Goal: Leave review/rating: Share an evaluation or opinion about a product, service, or content

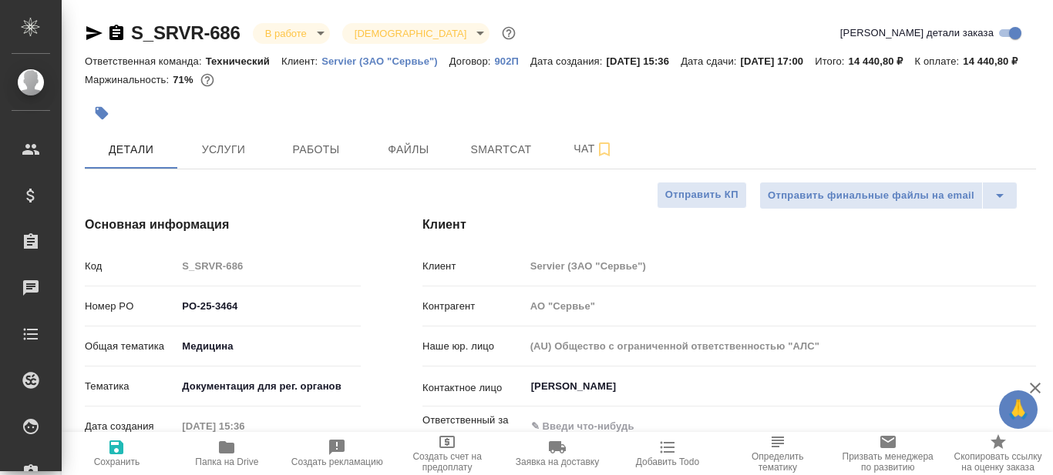
select select "RU"
click at [327, 160] on span "Работы" at bounding box center [316, 149] width 74 height 19
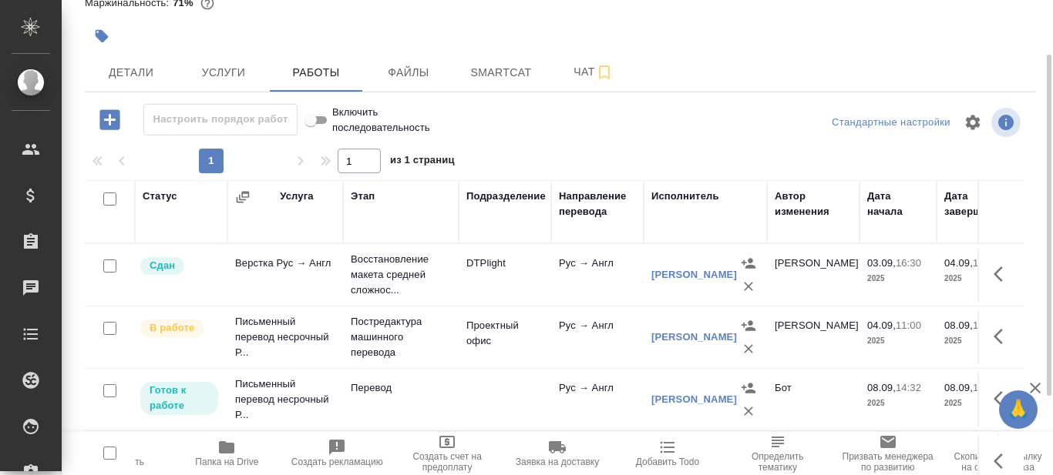
scroll to position [154, 0]
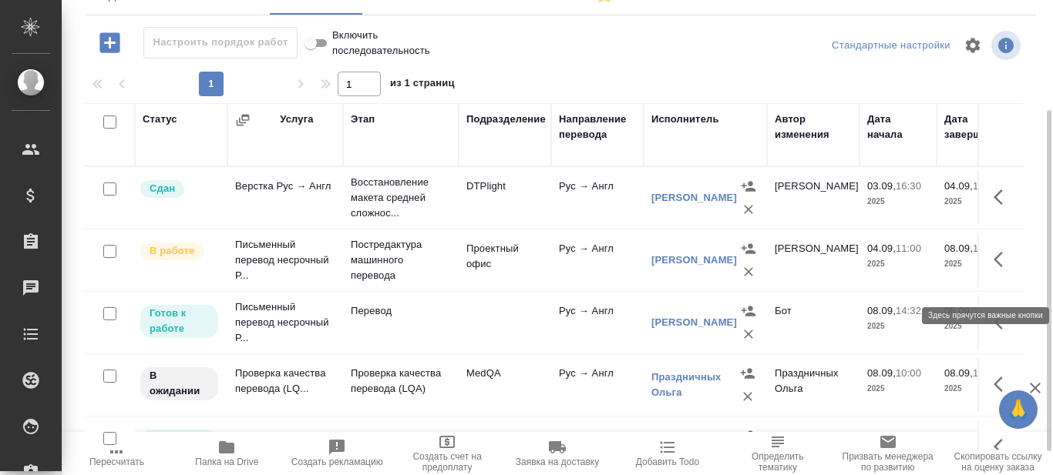
click at [993, 269] on icon "button" at bounding box center [1002, 259] width 18 height 18
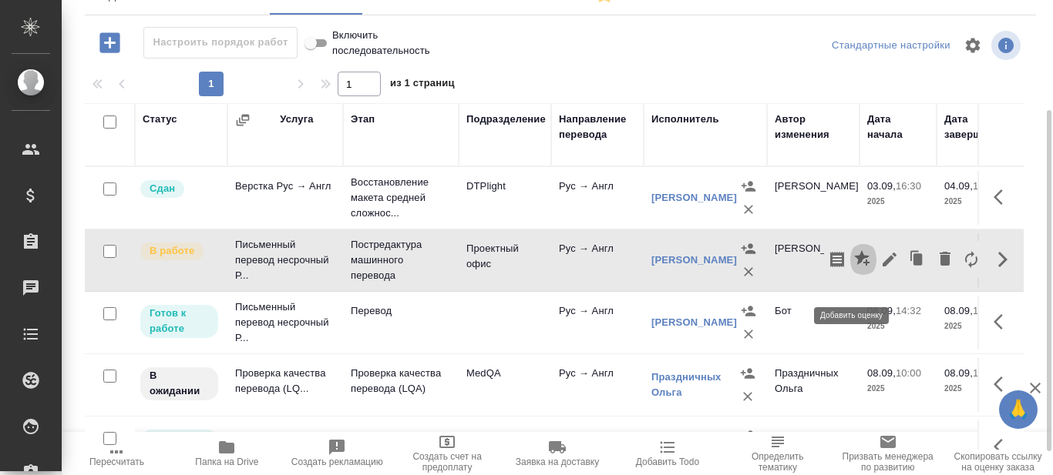
click at [854, 269] on icon "button" at bounding box center [863, 259] width 18 height 18
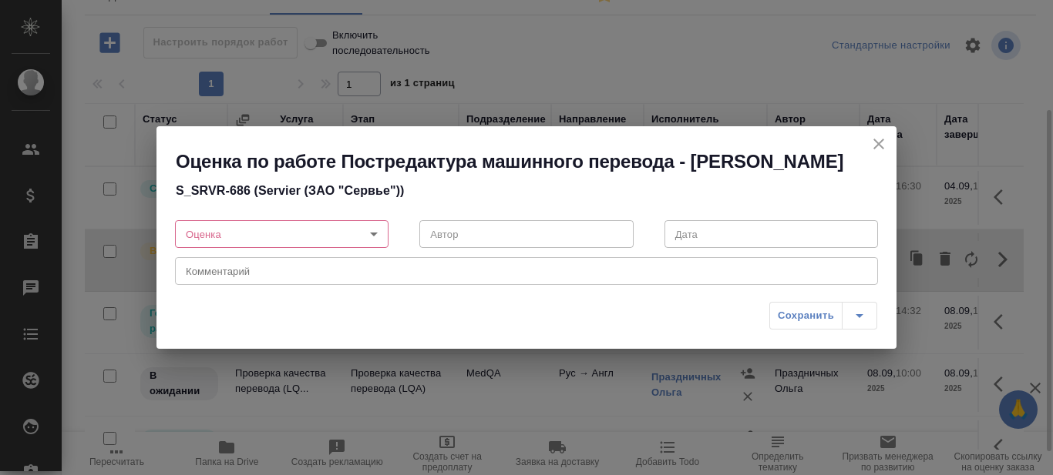
click at [376, 228] on body "🙏 .cls-1 fill:#fff; AWATERA Prazdnichnykh [PERSON_NAME] Спецификации Заказы 0 Ч…" at bounding box center [526, 237] width 1053 height 475
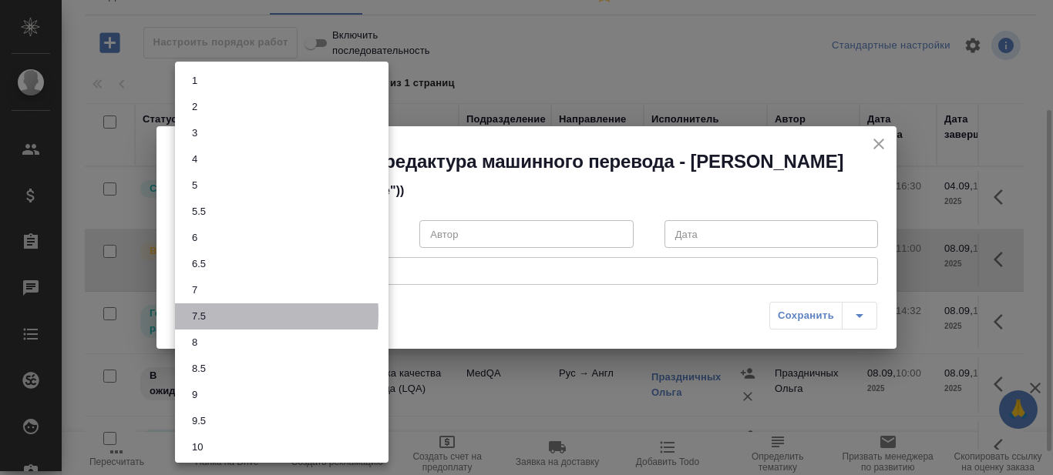
click at [215, 314] on li "7.5" at bounding box center [281, 317] width 213 height 26
type input "7.5"
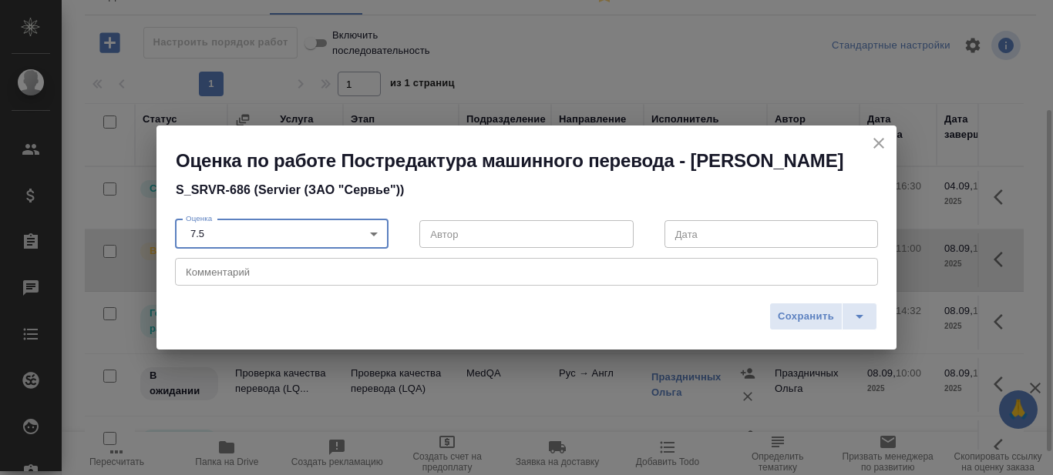
click at [247, 265] on div "x Комментарий" at bounding box center [526, 272] width 703 height 28
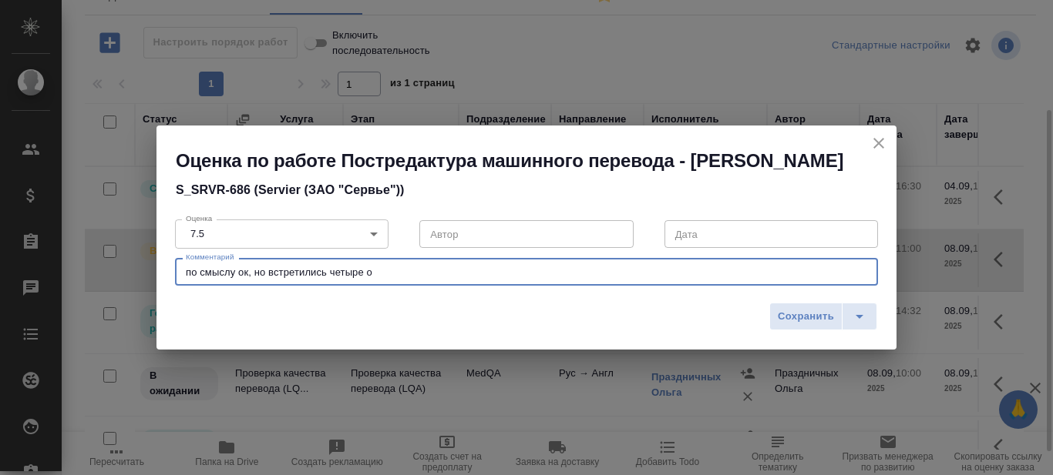
type textarea "по смыслу ок, но встретились четыре о"
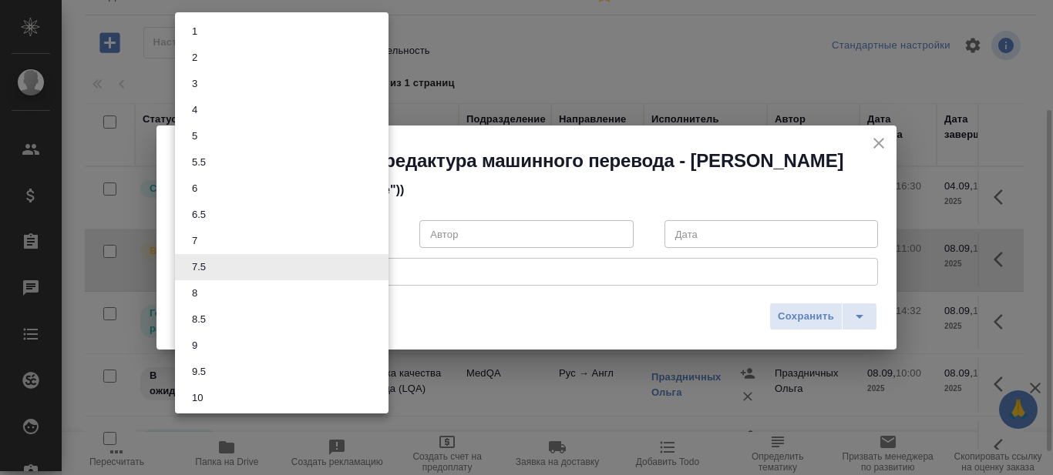
click at [374, 238] on body "🙏 .cls-1 fill:#fff; AWATERA Prazdnichnykh [PERSON_NAME] Спецификации Заказы 0 Ч…" at bounding box center [526, 237] width 1053 height 475
click at [264, 236] on li "7" at bounding box center [281, 241] width 213 height 26
type input "7"
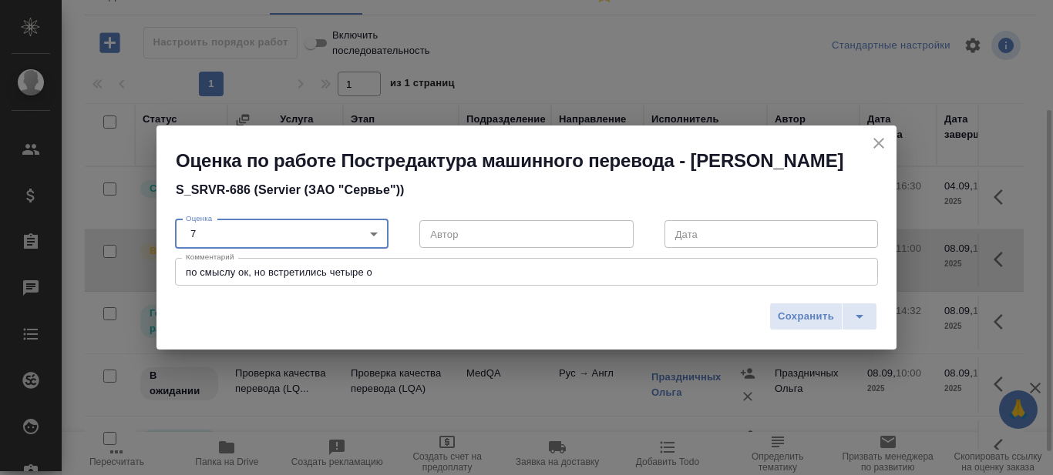
click at [388, 282] on div "по смыслу ок, но встретились четыре о x Комментарий" at bounding box center [526, 272] width 703 height 28
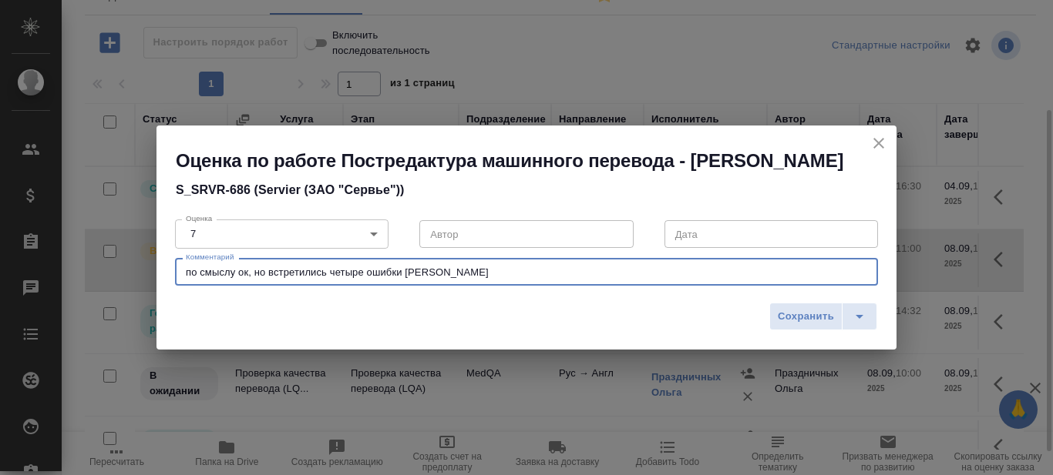
click at [243, 270] on textarea "по смыслу ок, но встретились четыре ошибки [PERSON_NAME]" at bounding box center [526, 273] width 681 height 12
drag, startPoint x: 340, startPoint y: 274, endPoint x: 559, endPoint y: 258, distance: 219.5
click at [559, 258] on div "по смыслу не успела вчитаться, но встретились четыре ошибки в x Комментарий" at bounding box center [526, 272] width 703 height 28
click at [648, 276] on textarea "по смыслу не успела вчитаться, время ушло на проверку фактических ошибок (4 оши…" at bounding box center [526, 273] width 681 height 12
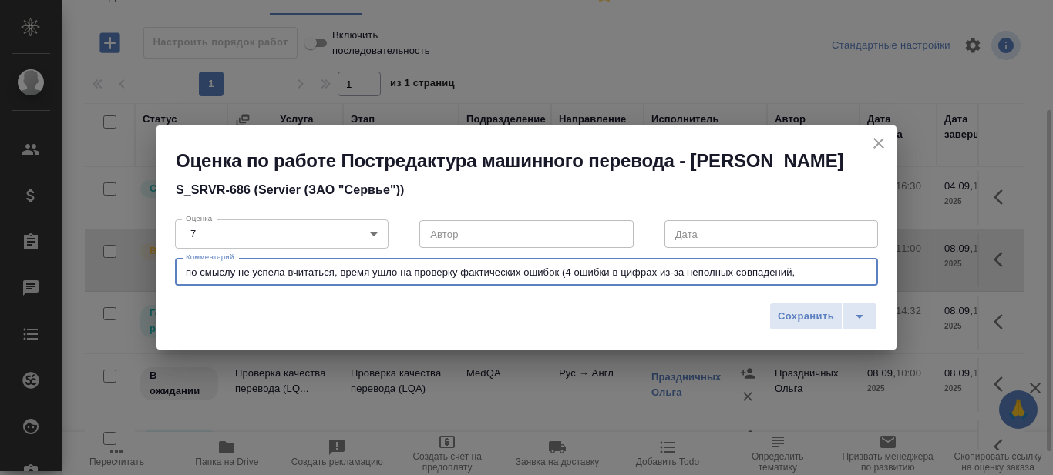
click at [802, 271] on textarea "по смыслу не успела вчитаться, время ушло на проверку фактических ошибок (4 оши…" at bounding box center [526, 273] width 681 height 12
click at [799, 273] on textarea "по смыслу не успела вчитаться, время ушло на проверку фактических ошибок (4 оши…" at bounding box center [526, 273] width 681 height 12
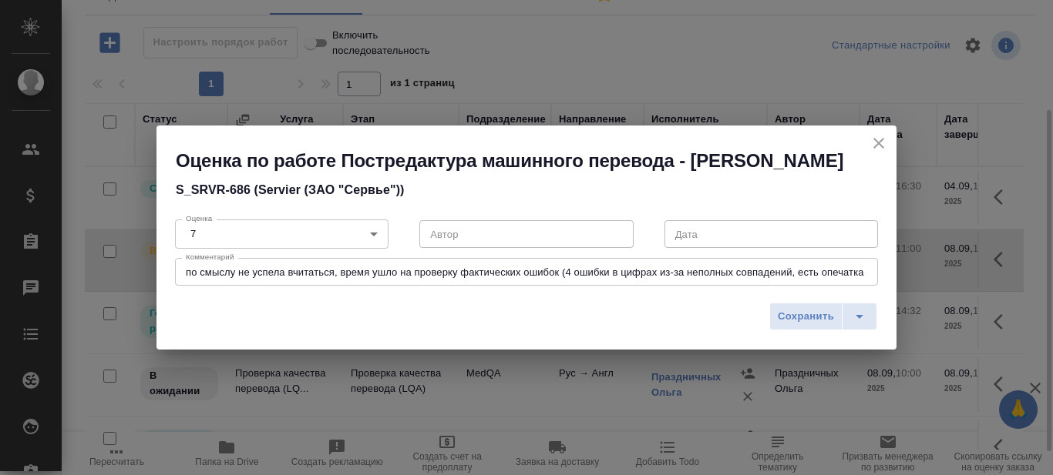
click at [875, 276] on div "по смыслу не успела вчитаться, время ушло на проверку фактических ошибок (4 оши…" at bounding box center [526, 272] width 703 height 28
click at [868, 272] on div "по смыслу не успела вчитаться, время ушло на проверку фактических ошибок (4 оши…" at bounding box center [526, 272] width 703 height 28
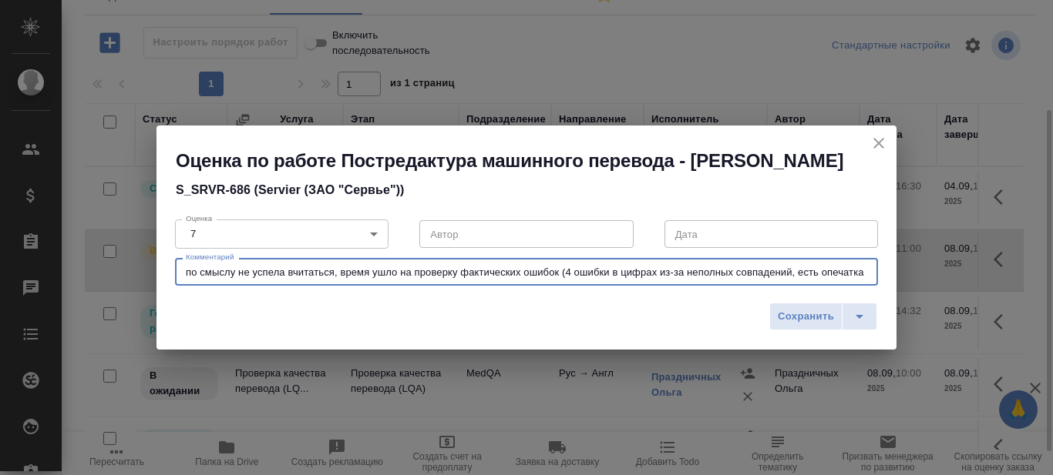
click at [862, 272] on textarea "по смыслу не успела вчитаться, время ушло на проверку фактических ошибок (4 оши…" at bounding box center [526, 273] width 681 height 12
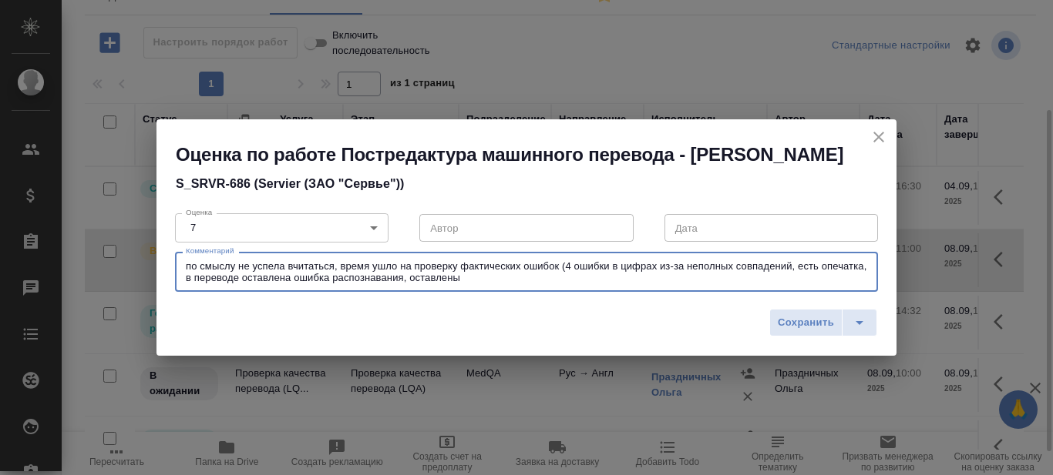
click at [241, 277] on textarea "по смыслу не успела вчитаться, время ушло на проверку фактических ошибок (4 оши…" at bounding box center [526, 272] width 681 height 24
click at [463, 277] on textarea "по смыслу не успела вчитаться, время ушло на проверку фактических ошибок (4 оши…" at bounding box center [526, 272] width 681 height 24
click at [656, 283] on textarea "по смыслу не успела вчитаться, время ушло на проверку фактических ошибок (4 оши…" at bounding box center [526, 272] width 681 height 24
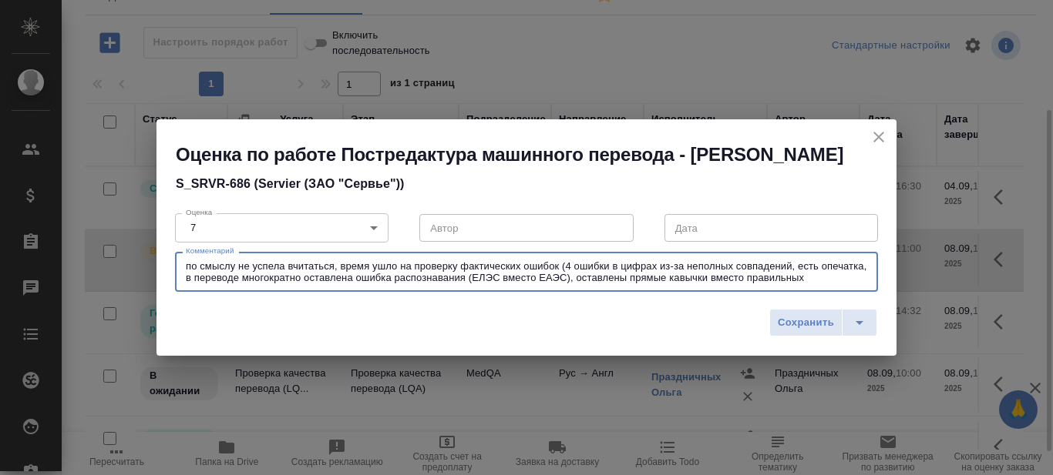
click at [655, 277] on textarea "по смыслу не успела вчитаться, время ушло на проверку фактических ошибок (4 оши…" at bounding box center [526, 272] width 681 height 24
click at [670, 277] on textarea "по смыслу не успела вчитаться, время ушло на проверку фактических ошибок (4 оши…" at bounding box center [526, 272] width 681 height 24
click at [838, 281] on textarea "по смыслу не успела вчитаться, время ушло на проверку фактических ошибок (4 оши…" at bounding box center [526, 272] width 681 height 24
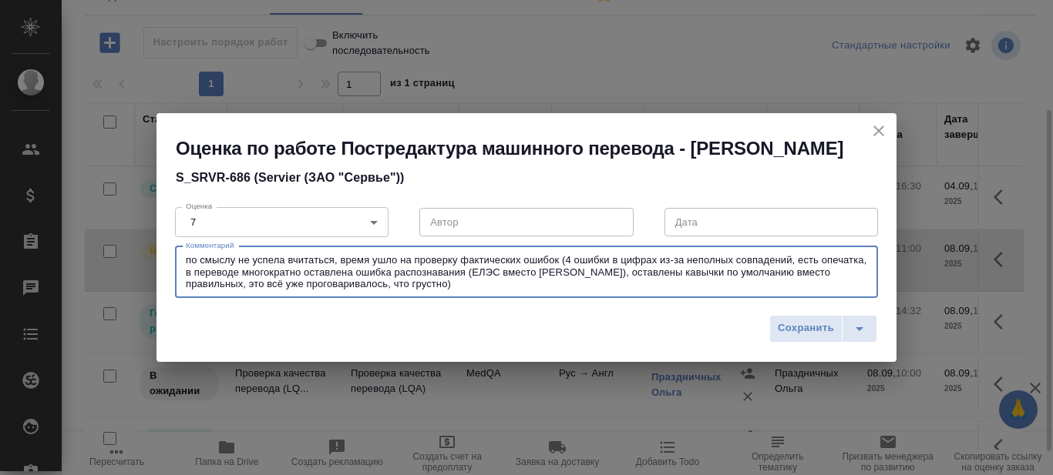
click at [577, 284] on textarea "по смыслу не успела вчитаться, время ушло на проверку фактических ошибок (4 оши…" at bounding box center [526, 271] width 681 height 35
type textarea "по смыслу не успела вчитаться, время ушло на проверку фактических ошибок (4 оши…"
click at [809, 329] on span "Сохранить" at bounding box center [806, 329] width 56 height 18
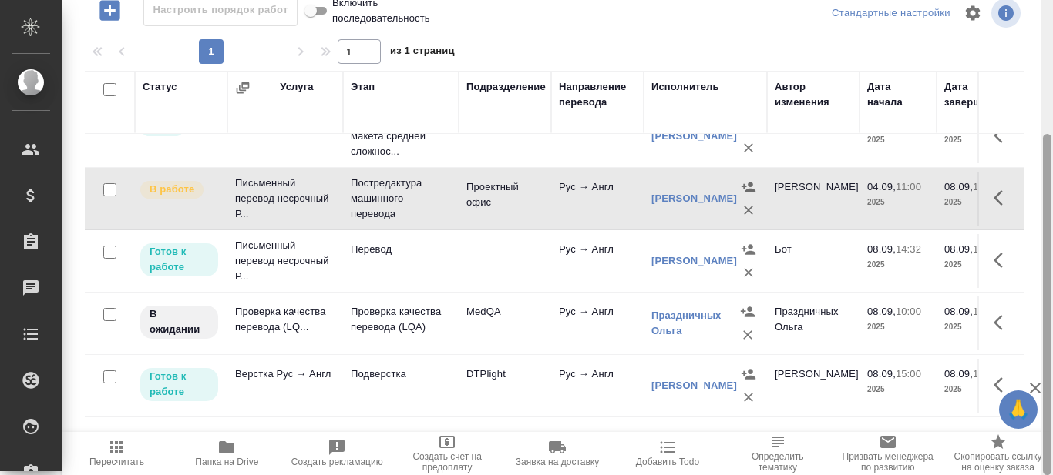
scroll to position [0, 0]
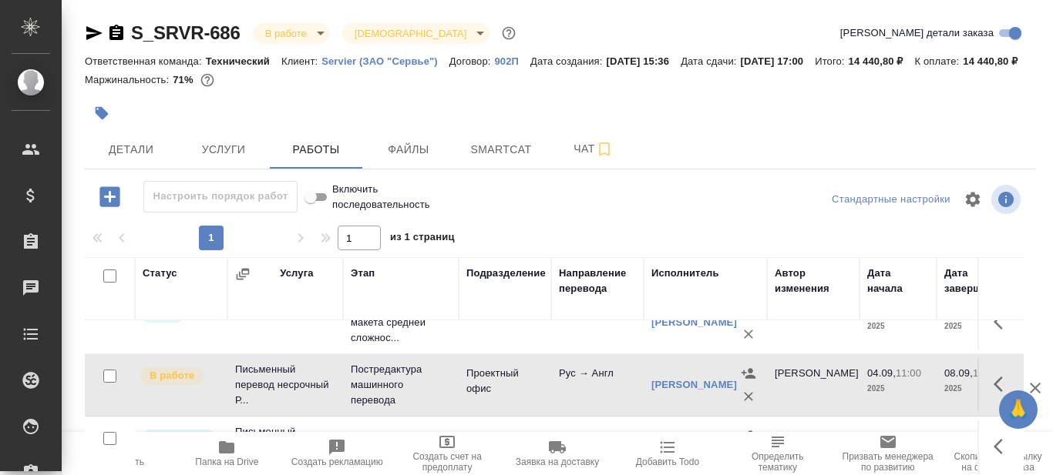
click at [764, 119] on div at bounding box center [560, 113] width 951 height 34
click at [724, 89] on div "Маржинальность: 71%" at bounding box center [560, 80] width 951 height 20
